Goal: Task Accomplishment & Management: Complete application form

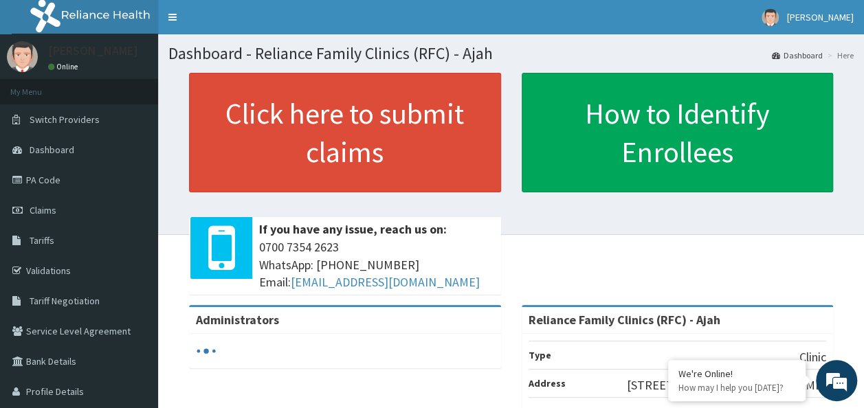
click at [387, 115] on link "Click here to submit claims" at bounding box center [345, 133] width 312 height 120
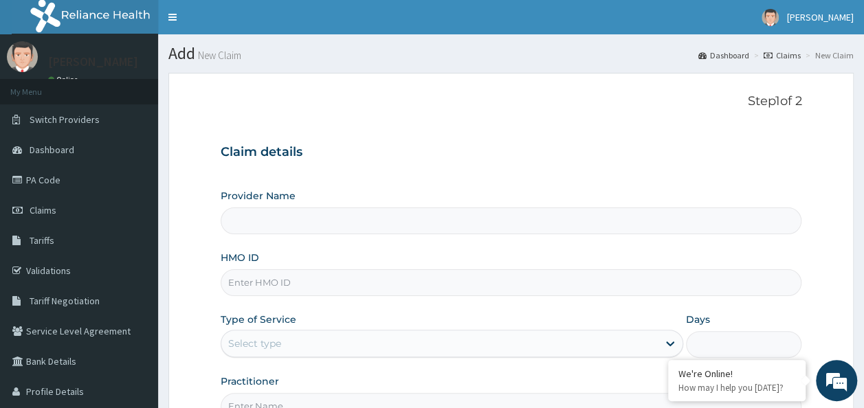
type input "Reliance Family Clinics (RFC) - Ajah"
click at [296, 283] on input "HMO ID" at bounding box center [511, 282] width 581 height 27
paste input "TMT/10208/B"
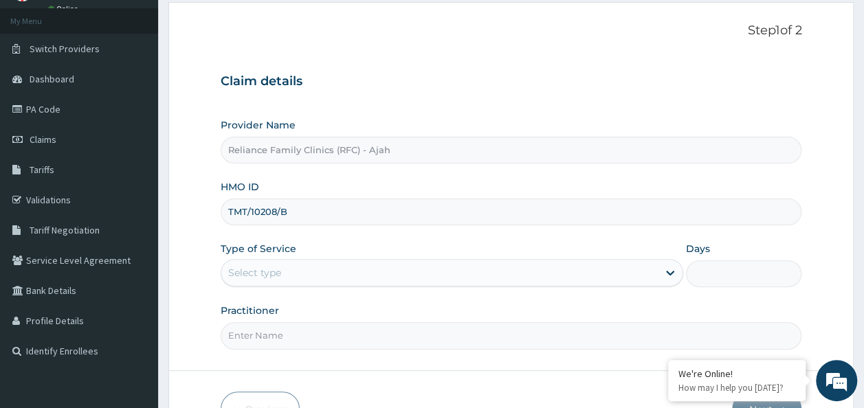
scroll to position [154, 0]
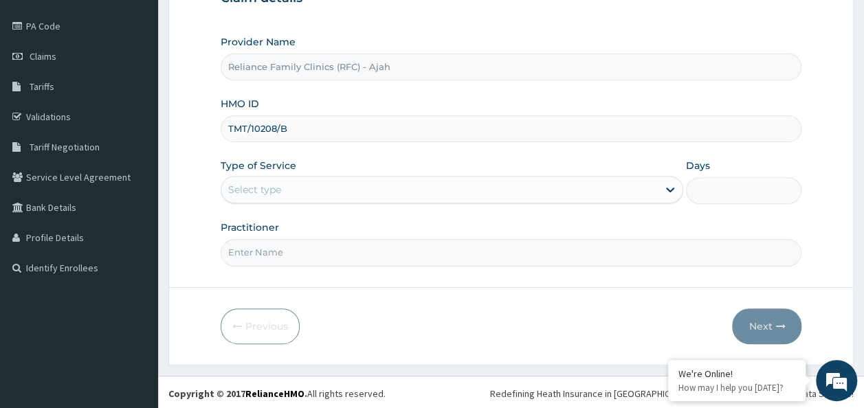
type input "TMT/10208/B"
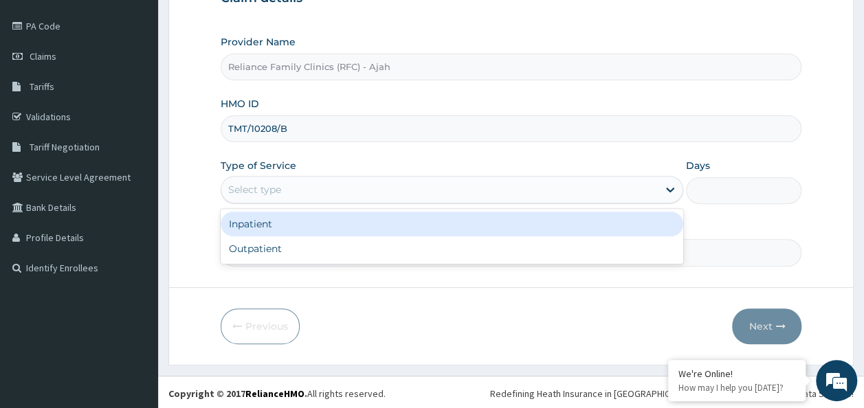
click at [381, 251] on div "Outpatient" at bounding box center [452, 248] width 462 height 25
type input "1"
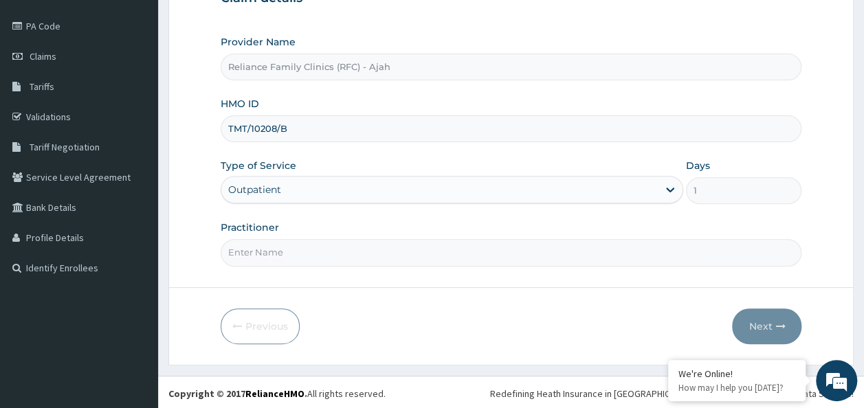
click at [370, 256] on input "Practitioner" at bounding box center [511, 252] width 581 height 27
click at [499, 251] on input "Practitioner" at bounding box center [511, 252] width 581 height 27
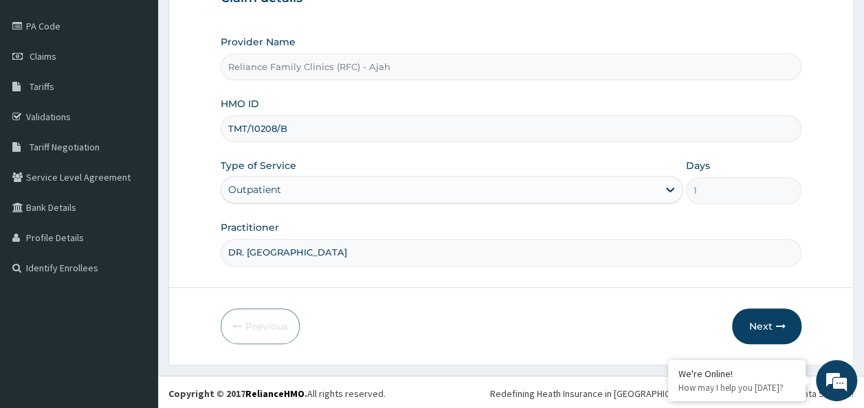
type input "DR. LOCUM"
click at [790, 334] on button "Next" at bounding box center [766, 327] width 69 height 36
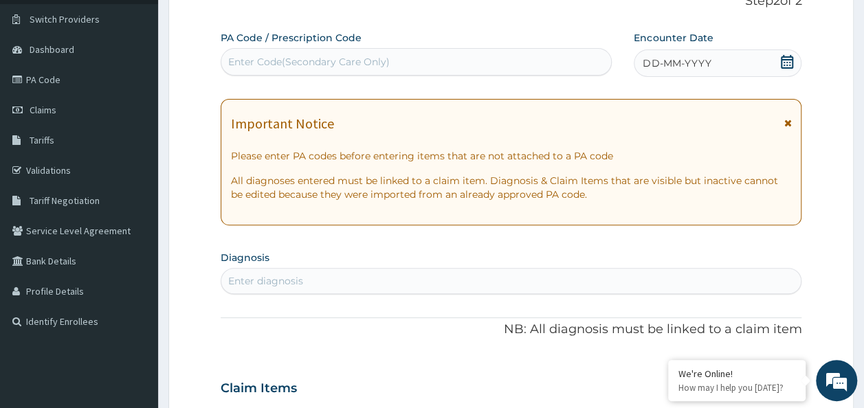
scroll to position [60, 0]
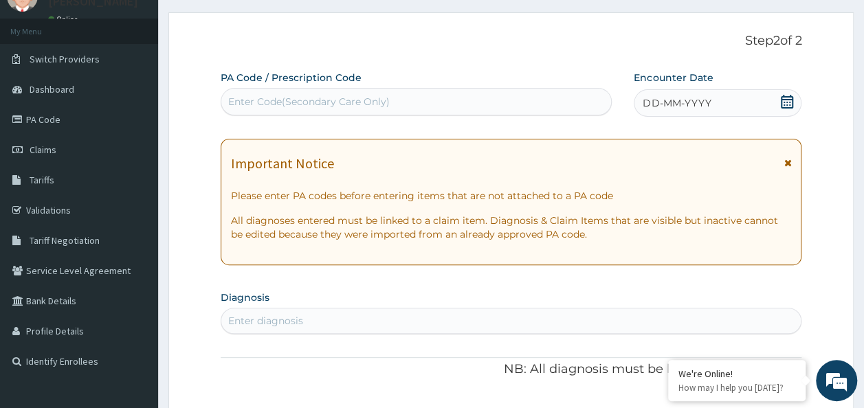
click at [680, 108] on span "DD-MM-YYYY" at bounding box center [676, 103] width 68 height 14
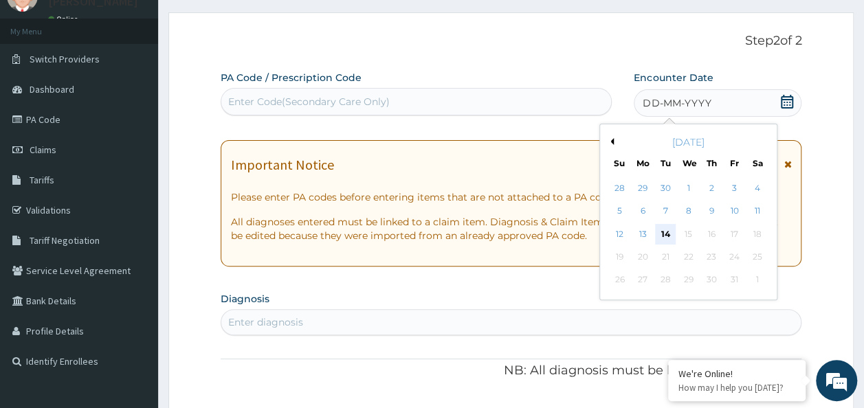
click at [665, 233] on div "14" at bounding box center [665, 234] width 21 height 21
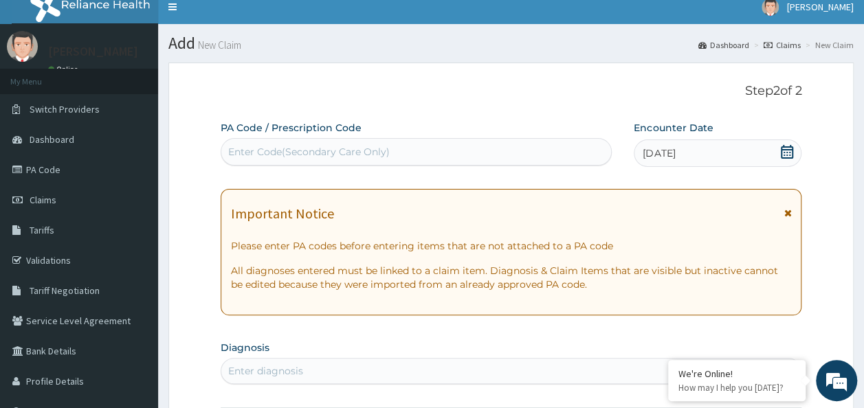
scroll to position [0, 0]
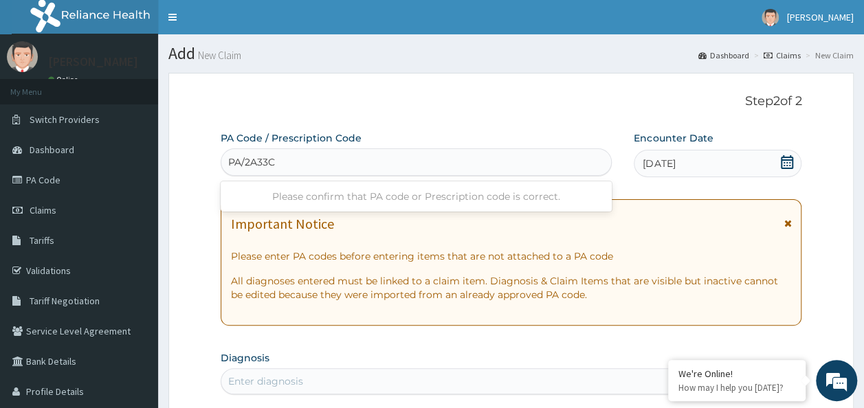
type input "PA/2A33CC"
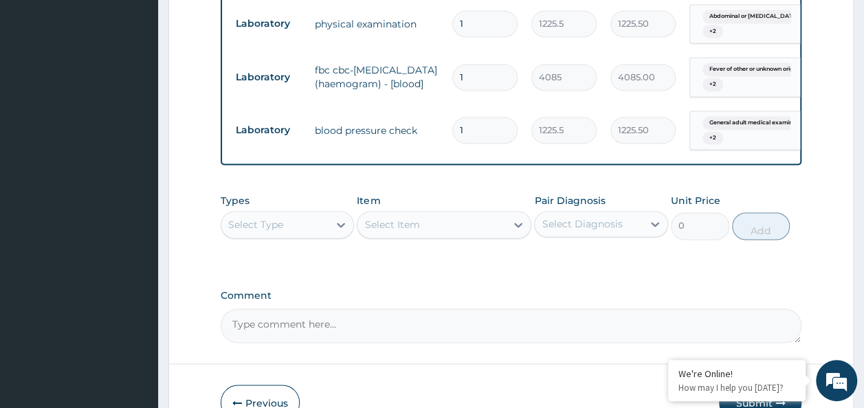
scroll to position [1119, 0]
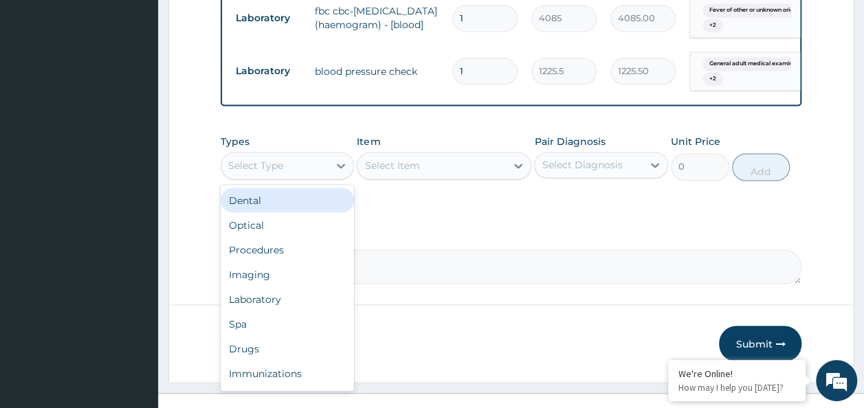
click at [268, 287] on div "Laboratory" at bounding box center [288, 299] width 134 height 25
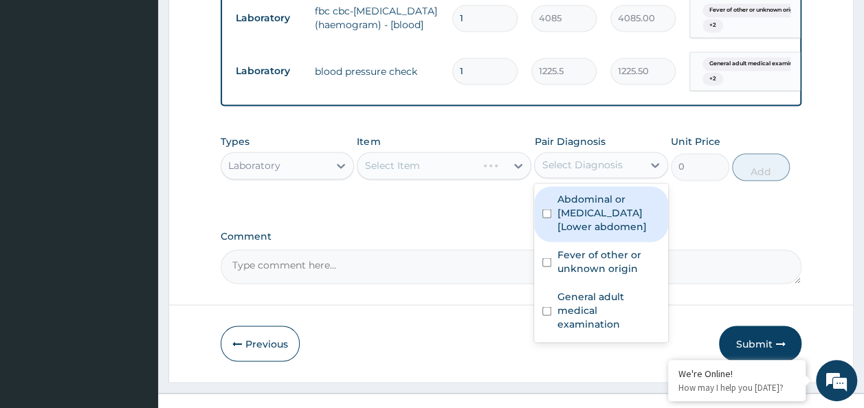
click at [546, 209] on input "checkbox" at bounding box center [546, 213] width 9 height 9
checkbox input "true"
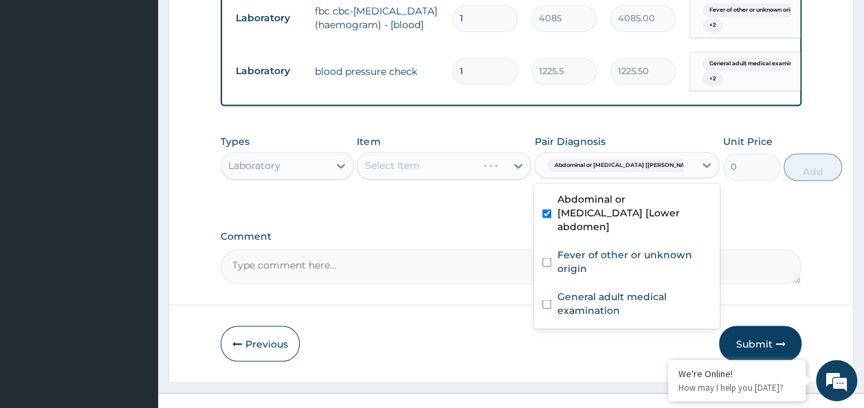
click at [548, 258] on input "checkbox" at bounding box center [546, 262] width 9 height 9
checkbox input "true"
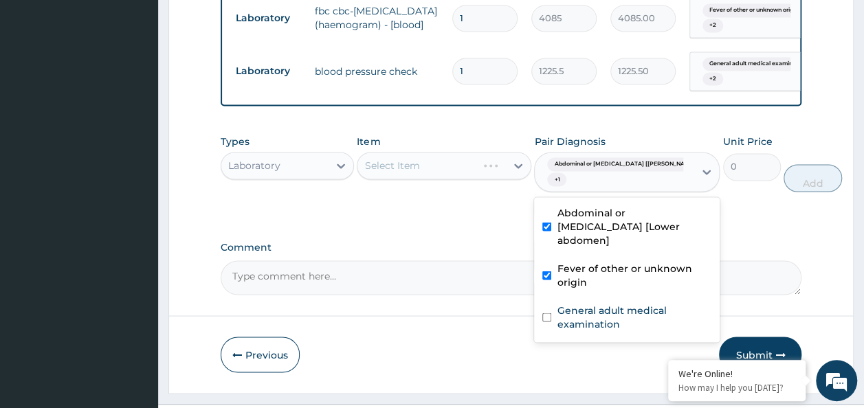
click at [550, 313] on input "checkbox" at bounding box center [546, 317] width 9 height 9
checkbox input "true"
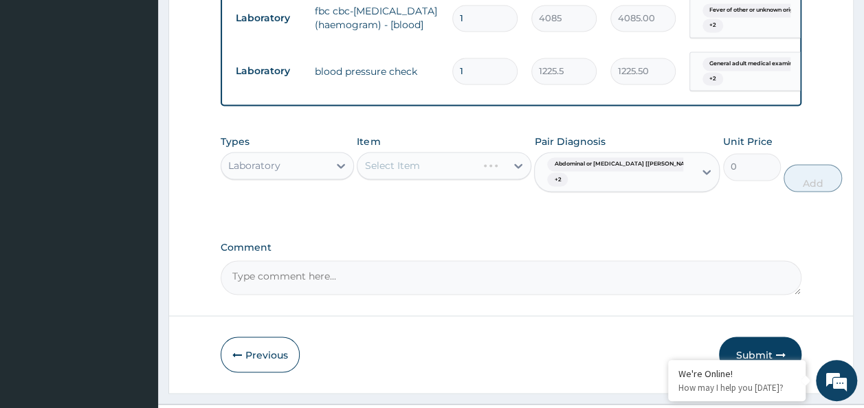
click at [434, 152] on div "Select Item" at bounding box center [444, 165] width 175 height 27
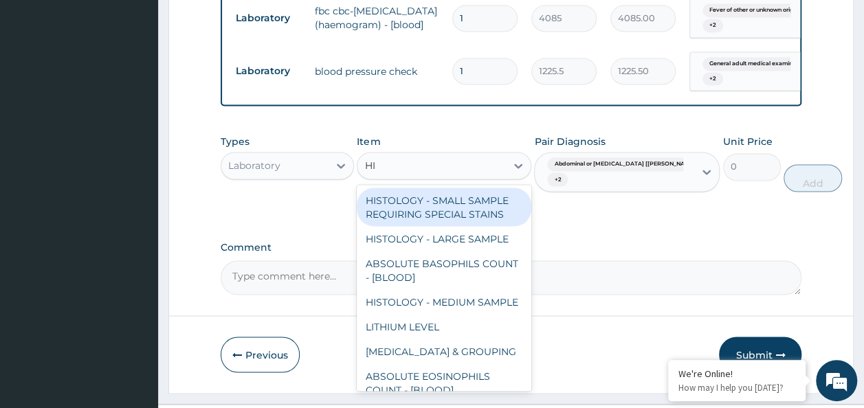
type input "HIV"
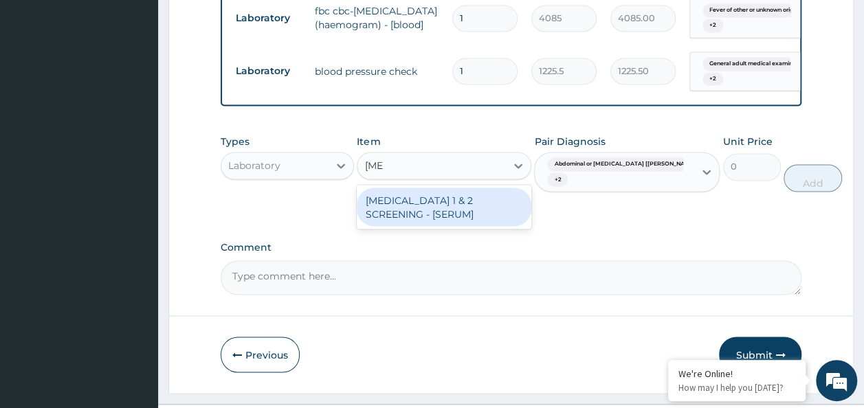
click at [495, 190] on div "HIV 1 & 2 SCREENING - [SERUM]" at bounding box center [444, 207] width 175 height 38
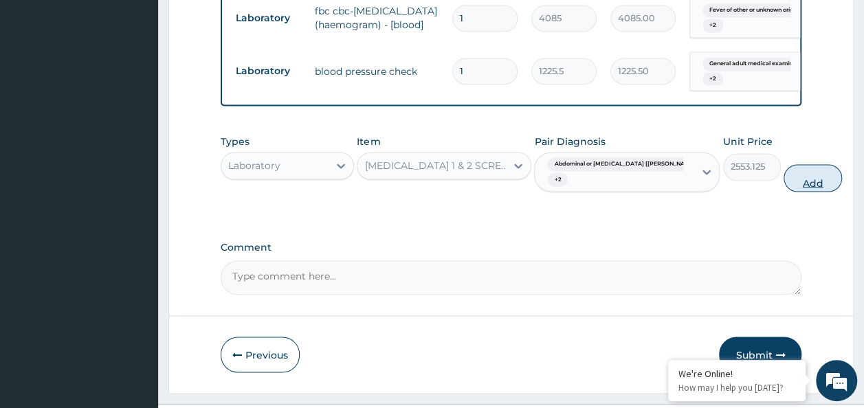
click at [783, 164] on button "Add" at bounding box center [812, 177] width 58 height 27
type input "0"
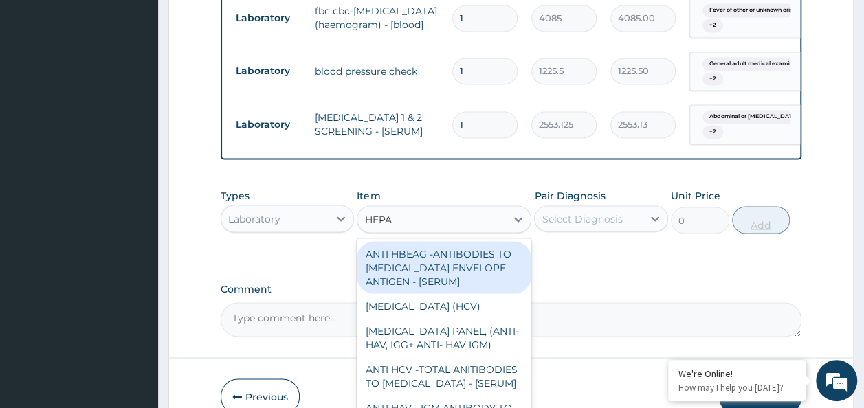
type input "HEPAT"
click at [464, 293] on div "HEPATITIS C (HCV)" at bounding box center [444, 305] width 175 height 25
type input "2553.125"
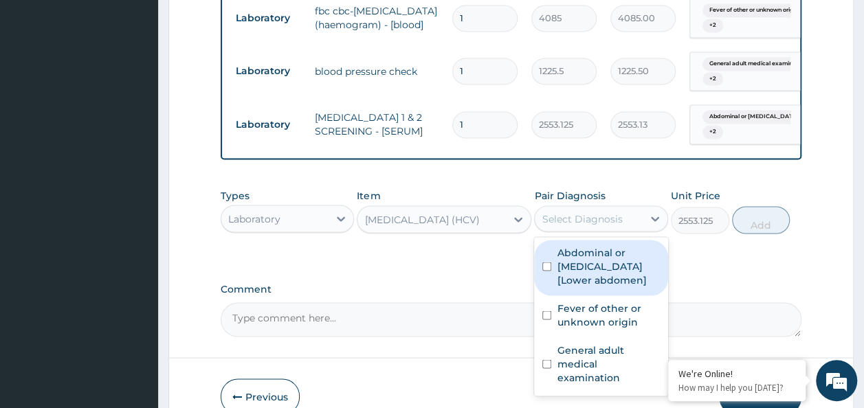
click at [550, 262] on input "checkbox" at bounding box center [546, 266] width 9 height 9
checkbox input "true"
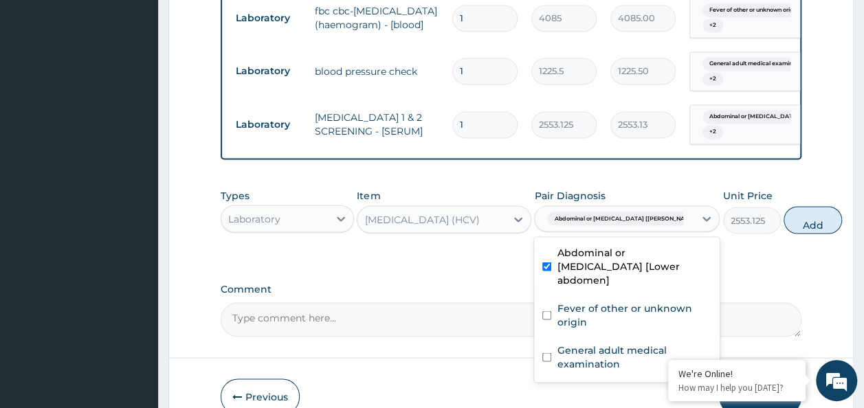
click at [542, 302] on div "Fever of other or unknown origin" at bounding box center [627, 316] width 186 height 42
checkbox input "true"
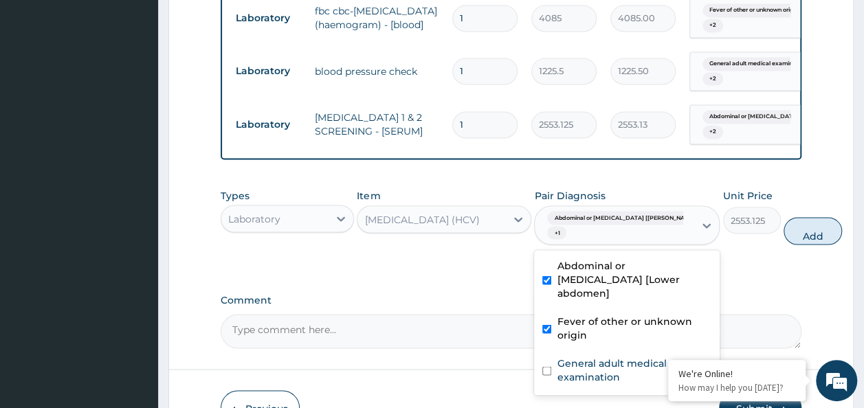
click at [559, 356] on label "General adult medical examination" at bounding box center [634, 369] width 155 height 27
checkbox input "true"
click at [783, 217] on button "Add" at bounding box center [812, 230] width 58 height 27
type input "0"
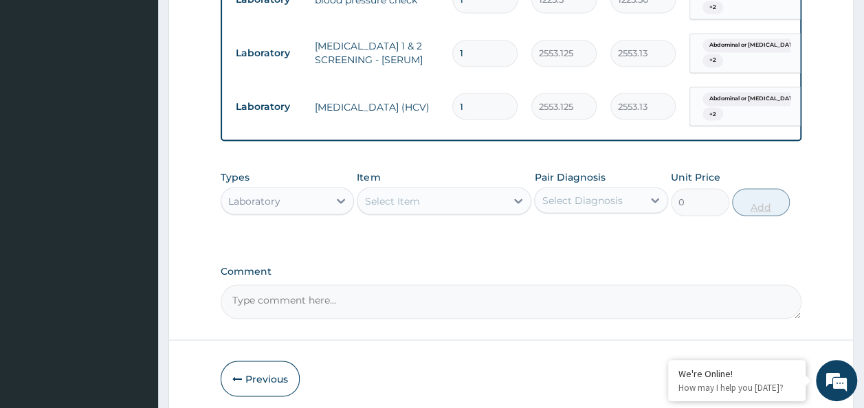
scroll to position [1224, 0]
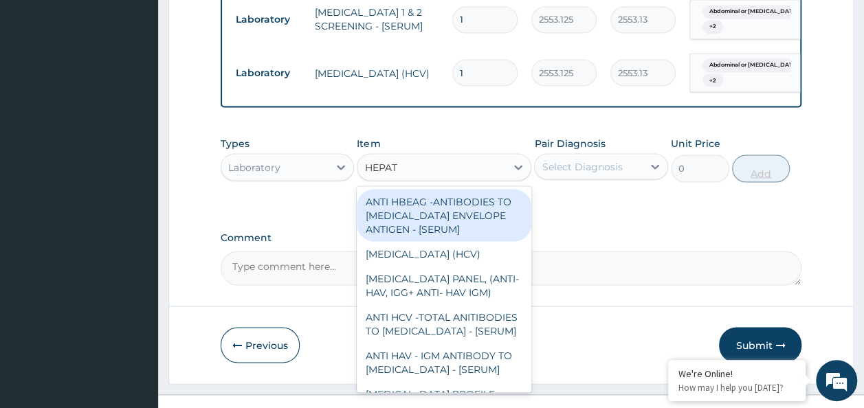
type input "HEPATI"
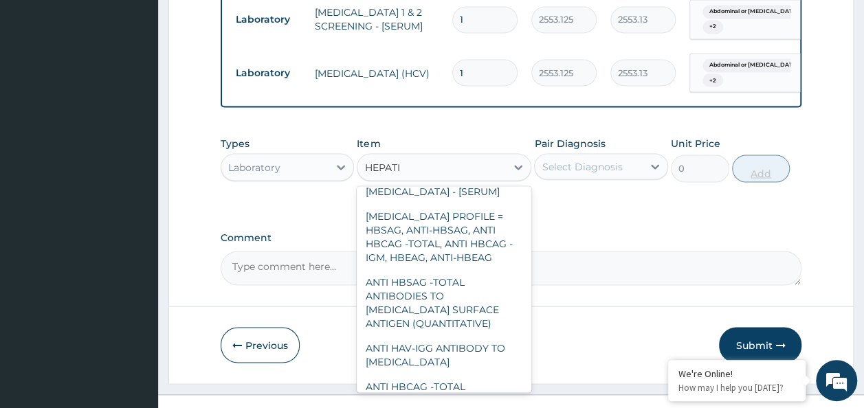
scroll to position [179, 0]
click at [454, 285] on div "ANTI HBSAG -TOTAL ANTIBODIES TO HEPATITIS B SURFACE ANTIGEN (QUANTITATIVE)" at bounding box center [444, 301] width 175 height 66
type input "4085"
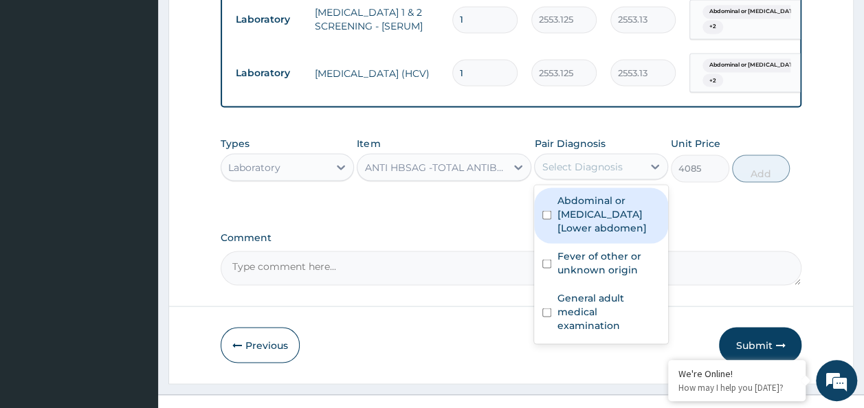
click at [543, 210] on input "checkbox" at bounding box center [546, 214] width 9 height 9
checkbox input "true"
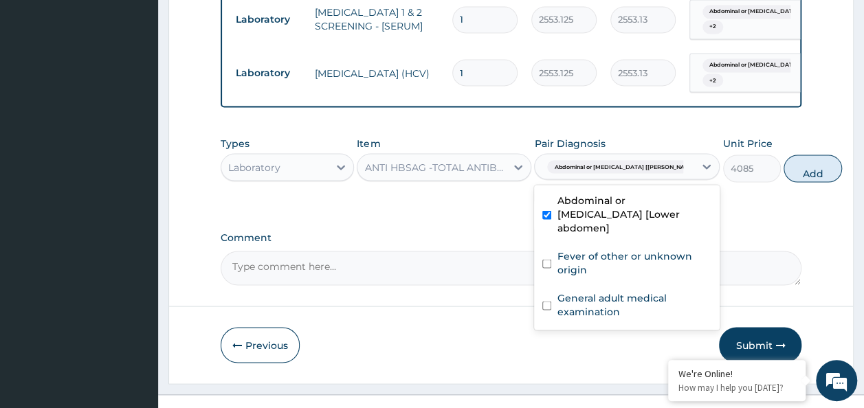
click at [545, 259] on input "checkbox" at bounding box center [546, 263] width 9 height 9
checkbox input "true"
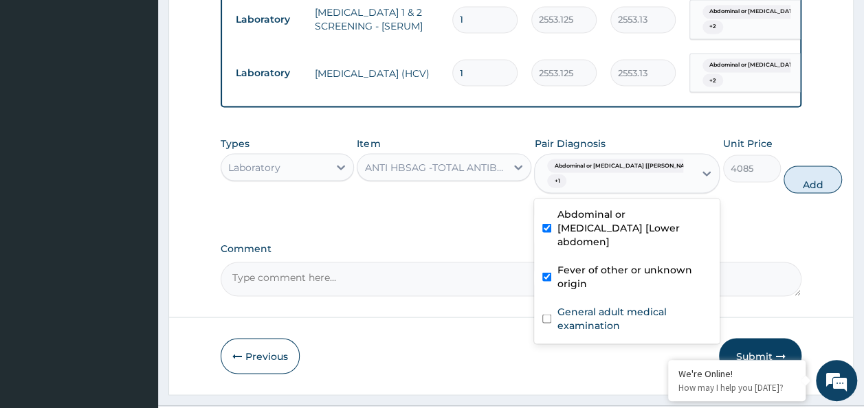
click at [546, 314] on input "checkbox" at bounding box center [546, 318] width 9 height 9
checkbox input "true"
click at [787, 148] on div "Types Laboratory Item ANTI HBSAG -TOTAL ANTIBODIES TO HEPATITIS B SURFACE ANTIG…" at bounding box center [511, 164] width 581 height 71
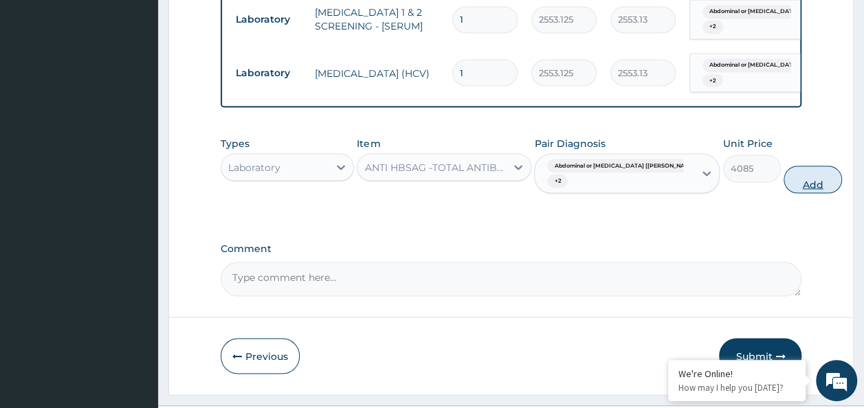
click at [783, 166] on button "Add" at bounding box center [812, 179] width 58 height 27
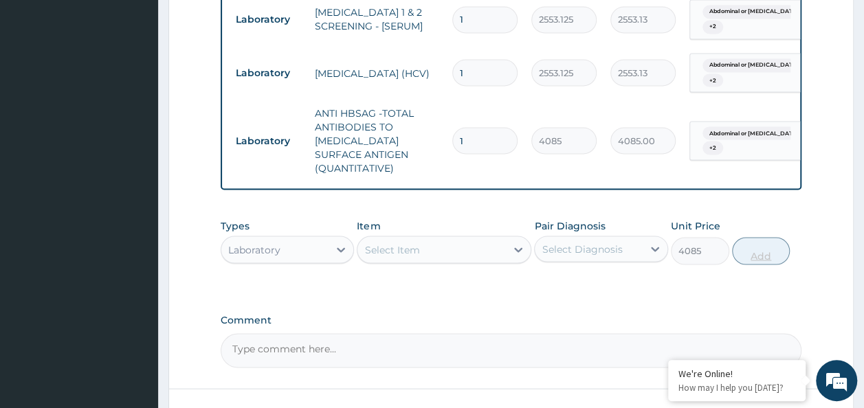
type input "0"
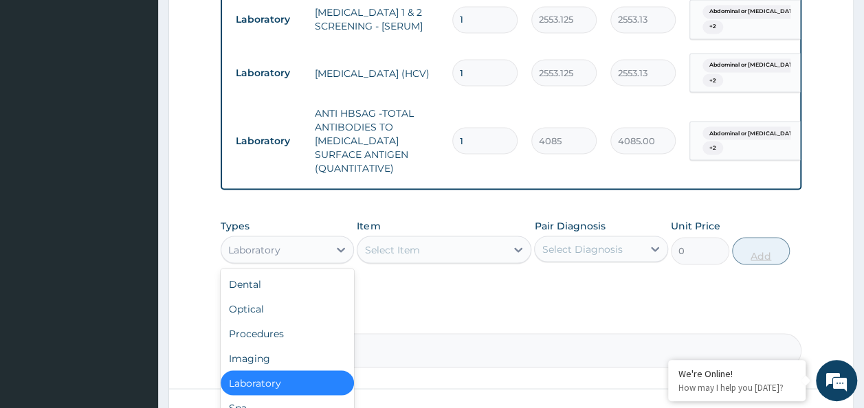
scroll to position [1306, 0]
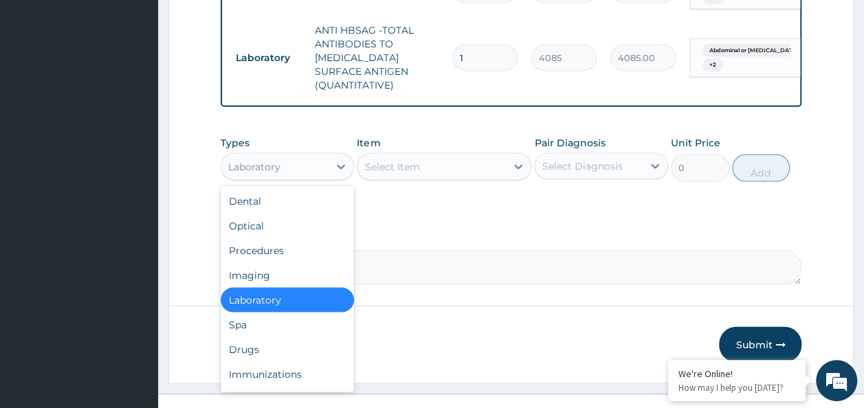
click at [252, 337] on div "Drugs" at bounding box center [288, 349] width 134 height 25
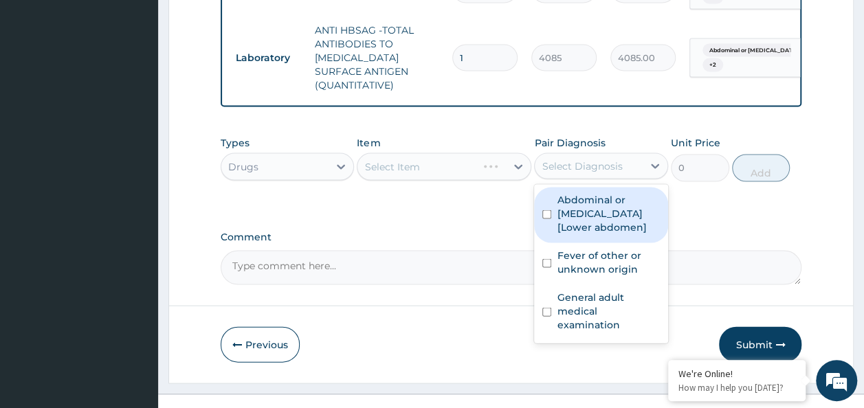
click at [546, 210] on input "checkbox" at bounding box center [546, 214] width 9 height 9
checkbox input "true"
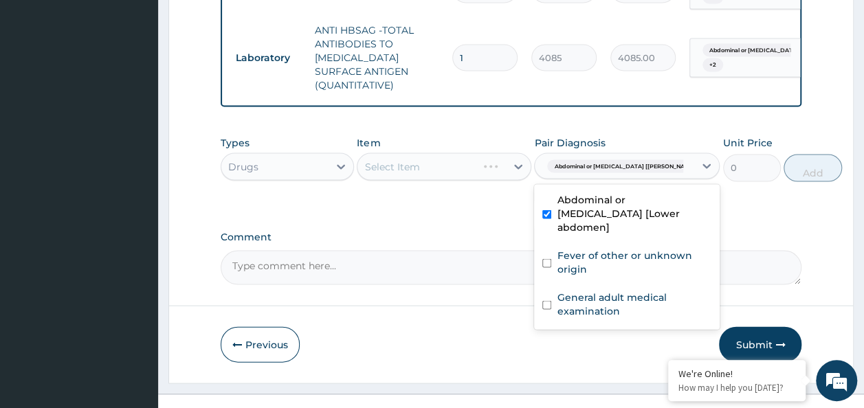
click at [549, 259] on input "checkbox" at bounding box center [546, 263] width 9 height 9
checkbox input "true"
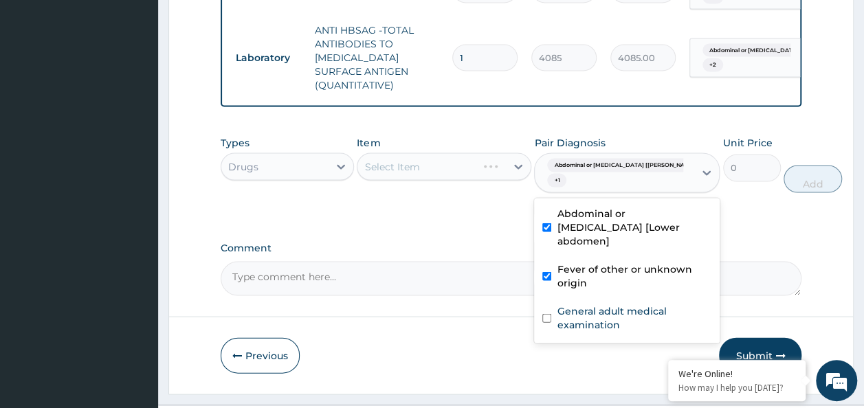
click at [548, 314] on input "checkbox" at bounding box center [546, 318] width 9 height 9
checkbox input "true"
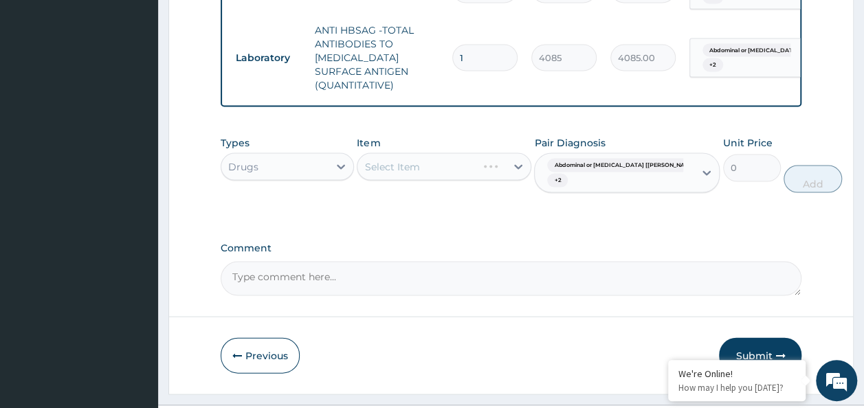
click at [446, 153] on div "Select Item" at bounding box center [444, 166] width 175 height 27
click at [438, 153] on div "Select Item" at bounding box center [444, 166] width 175 height 27
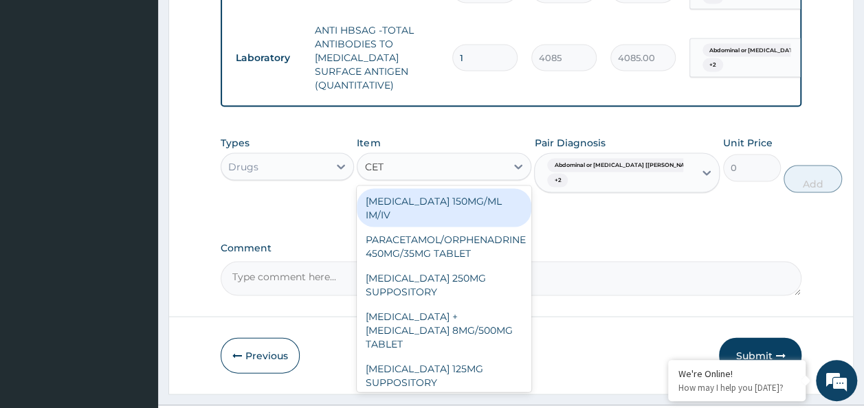
type input "CETI"
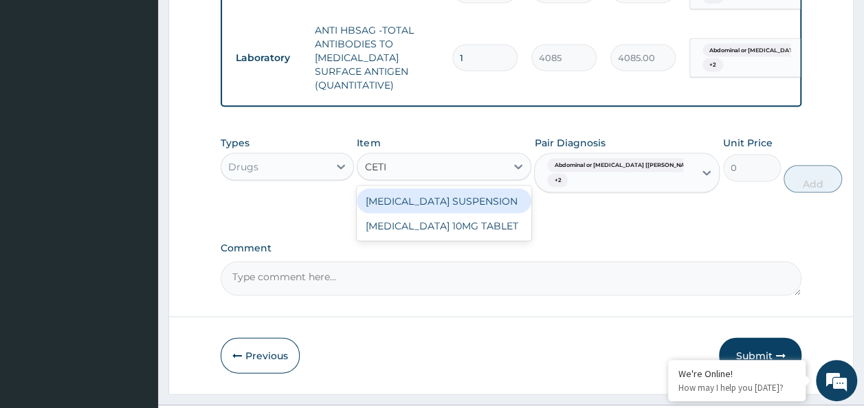
click at [488, 214] on div "CETIRIZINE 10MG TABLET" at bounding box center [444, 226] width 175 height 25
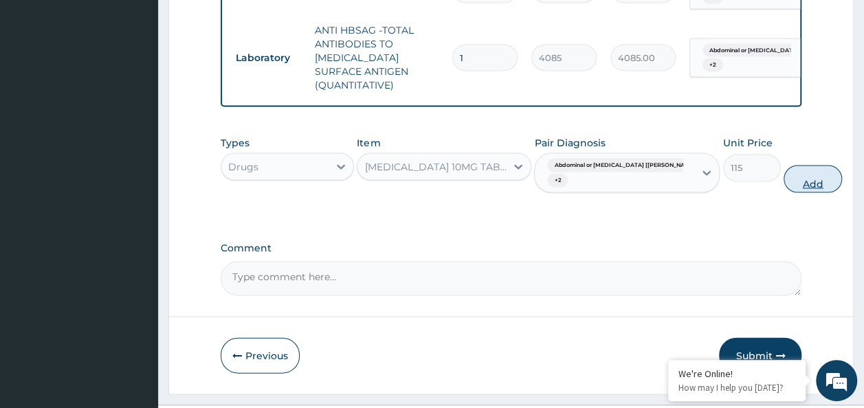
click at [783, 166] on button "Add" at bounding box center [812, 179] width 58 height 27
type input "0"
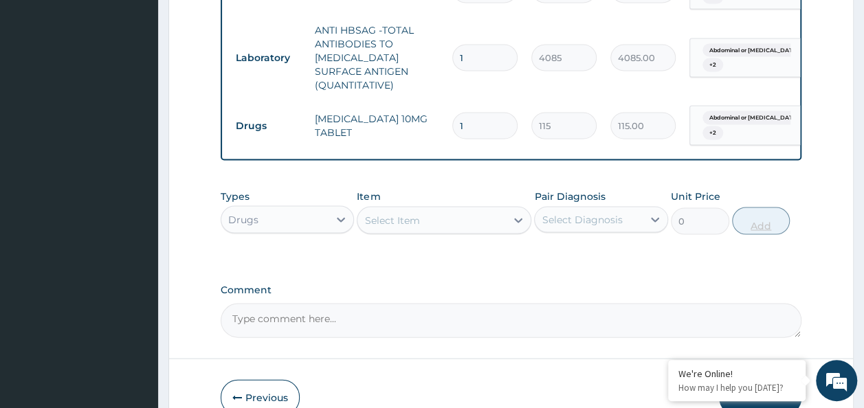
type input "0.00"
type input "5"
type input "575.00"
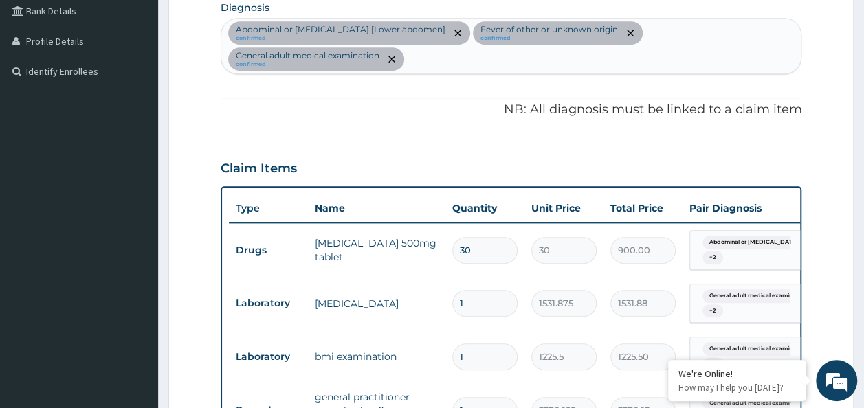
scroll to position [348, 0]
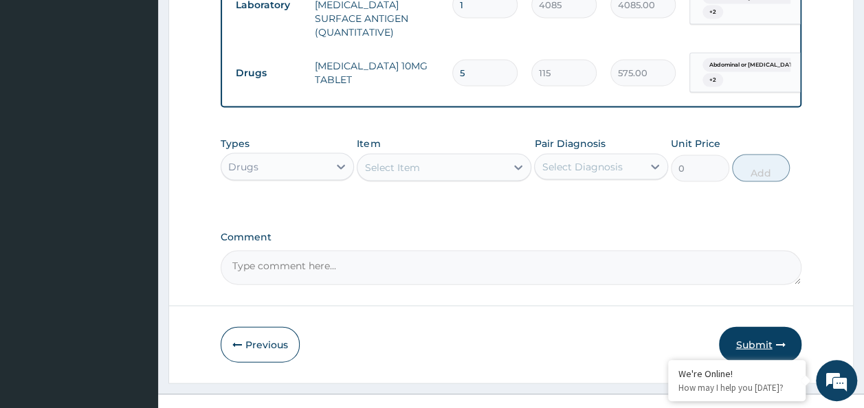
click at [754, 327] on button "Submit" at bounding box center [760, 345] width 82 height 36
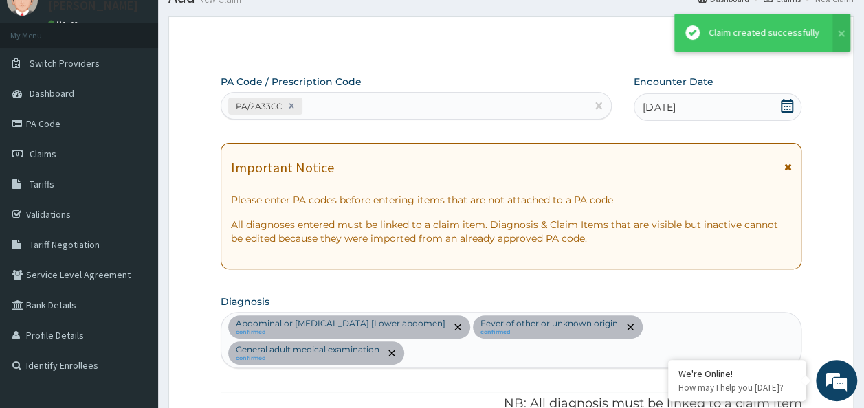
scroll to position [1359, 0]
